Goal: Task Accomplishment & Management: Manage account settings

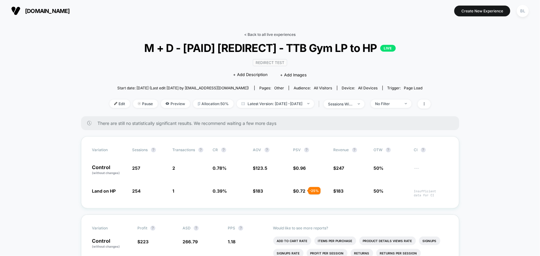
click at [265, 34] on link "< Back to all live experiences" at bounding box center [269, 34] width 51 height 5
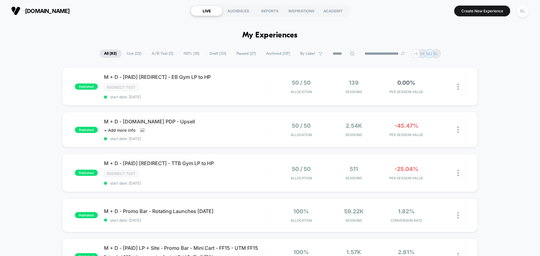
click at [525, 10] on div "BL" at bounding box center [523, 11] width 12 height 12
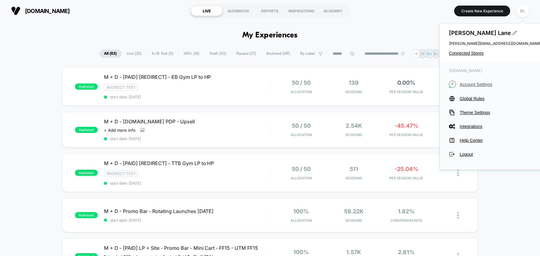
click at [479, 86] on span "Account Settings" at bounding box center [501, 84] width 82 height 5
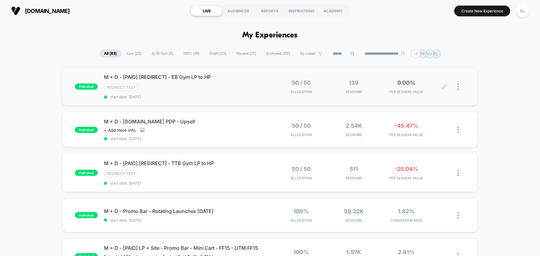
click at [461, 86] on div at bounding box center [461, 86] width 8 height 15
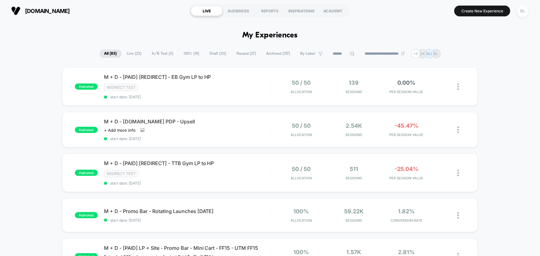
click at [523, 15] on div "BL" at bounding box center [523, 11] width 12 height 12
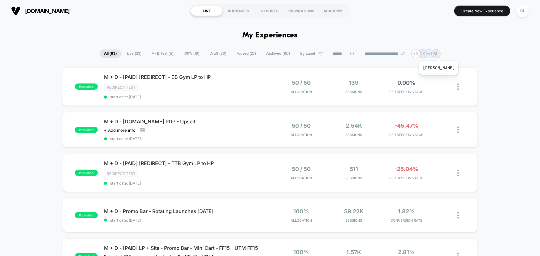
click at [432, 53] on p "MJ" at bounding box center [429, 53] width 6 height 5
click at [440, 52] on div "BL" at bounding box center [435, 53] width 9 height 9
click at [438, 55] on p "BL" at bounding box center [436, 53] width 5 height 5
click at [417, 55] on div "+ 6" at bounding box center [415, 53] width 9 height 9
click at [523, 10] on div "BL" at bounding box center [523, 11] width 12 height 12
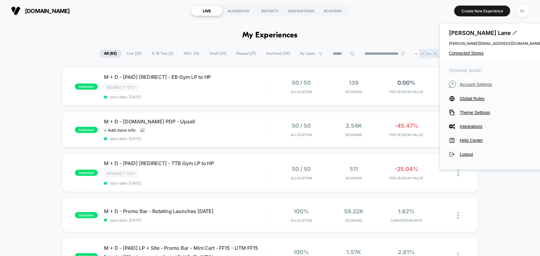
click at [464, 83] on span "Account Settings" at bounding box center [501, 84] width 82 height 5
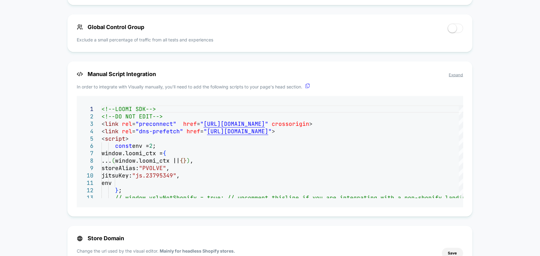
scroll to position [495, 0]
